Goal: Connect with others: Establish contact or relationships with other users

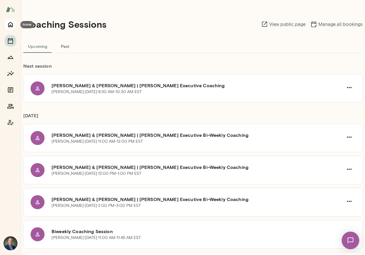
click at [8, 25] on icon "Home" at bounding box center [10, 24] width 5 height 5
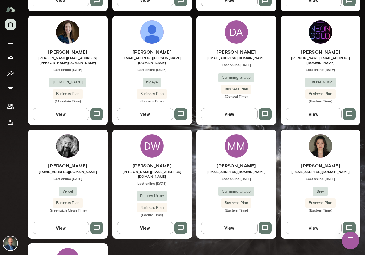
scroll to position [507, 0]
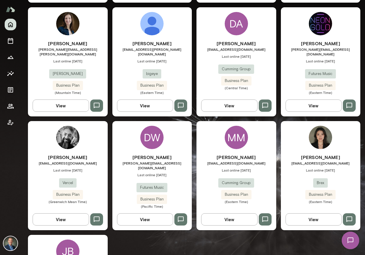
click at [213, 135] on div "MM [PERSON_NAME] [EMAIL_ADDRESS][DOMAIN_NAME] Last online [DATE] Cumming Group …" at bounding box center [237, 175] width 80 height 109
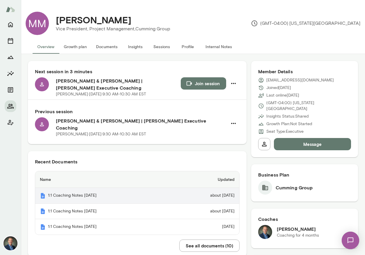
click at [73, 191] on th "1:1 Coaching Notes [DATE]" at bounding box center [102, 196] width 135 height 16
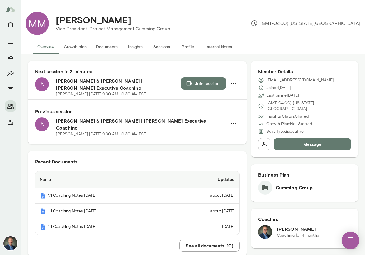
click at [76, 48] on button "Growth plan" at bounding box center [75, 47] width 32 height 14
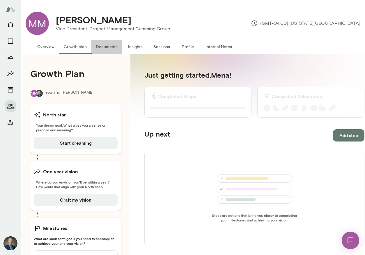
click at [101, 48] on button "Documents" at bounding box center [107, 47] width 31 height 14
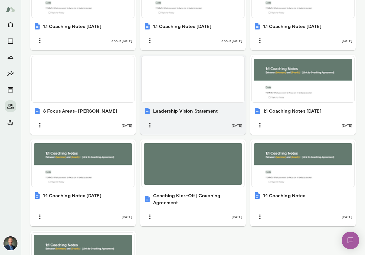
scroll to position [254, 0]
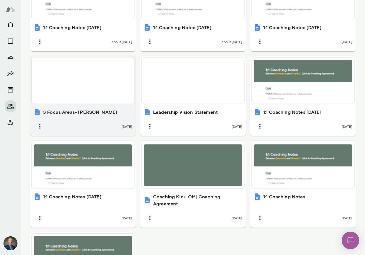
click at [70, 97] on div at bounding box center [83, 80] width 98 height 41
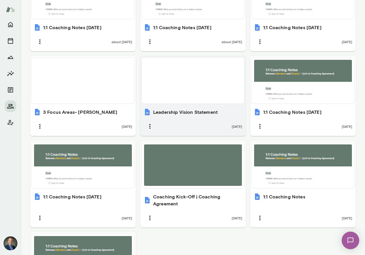
click at [194, 95] on div at bounding box center [193, 80] width 98 height 41
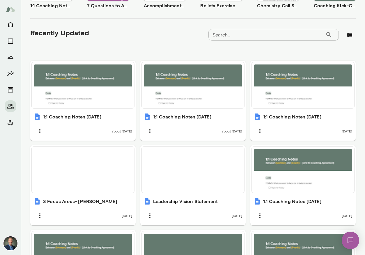
scroll to position [0, 0]
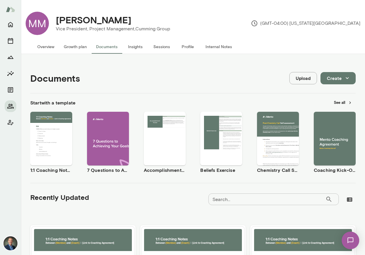
click at [50, 50] on button "Overview" at bounding box center [46, 47] width 27 height 14
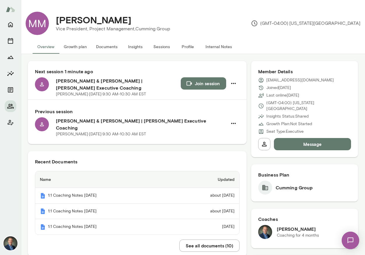
click at [198, 86] on button "Join session" at bounding box center [203, 83] width 45 height 12
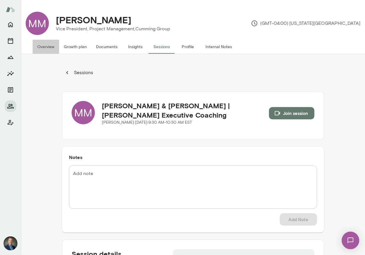
click at [41, 48] on button "Overview" at bounding box center [46, 47] width 27 height 14
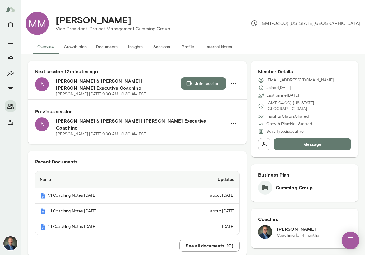
click at [163, 48] on button "Sessions" at bounding box center [162, 47] width 26 height 14
